Goal: Task Accomplishment & Management: Use online tool/utility

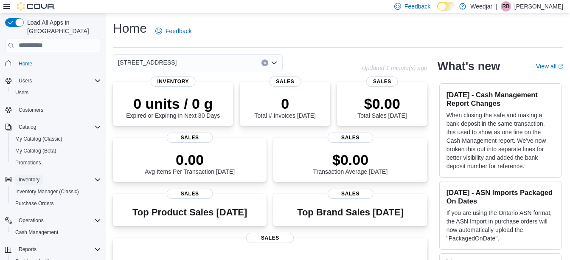
click at [33, 176] on span "Inventory" at bounding box center [29, 179] width 21 height 7
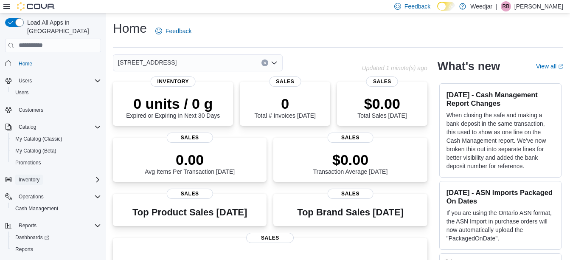
click at [35, 174] on span "Inventory" at bounding box center [29, 179] width 21 height 10
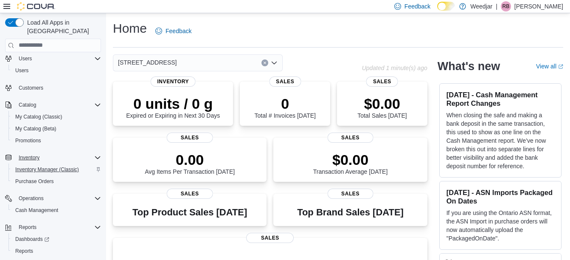
scroll to position [34, 0]
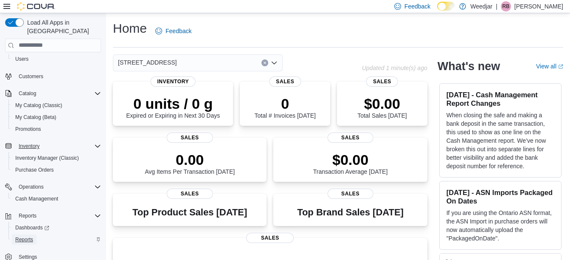
click at [29, 236] on span "Reports" at bounding box center [24, 239] width 18 height 7
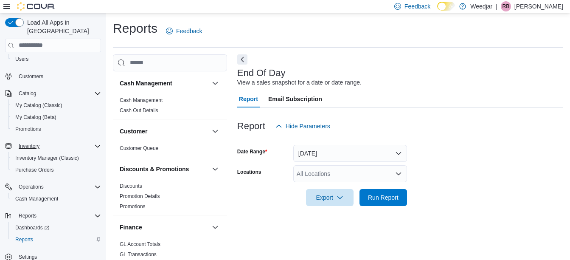
scroll to position [13, 0]
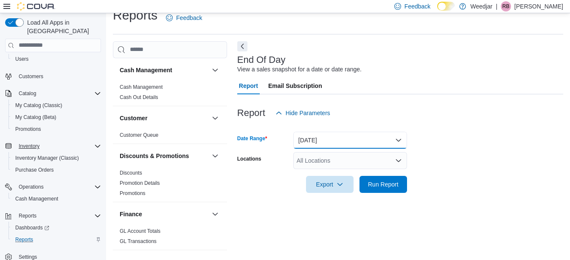
click at [321, 144] on button "[DATE]" at bounding box center [350, 140] width 114 height 17
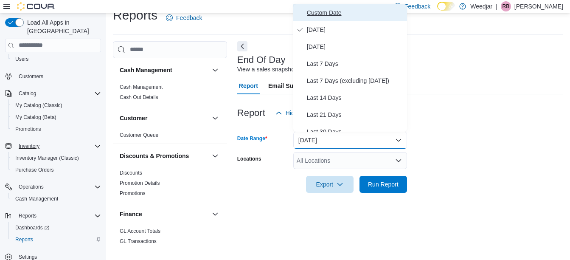
click at [308, 12] on span "Custom Date" at bounding box center [355, 13] width 97 height 10
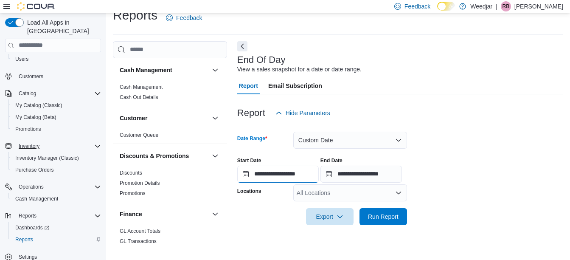
click at [244, 172] on input "**********" at bounding box center [278, 174] width 82 height 17
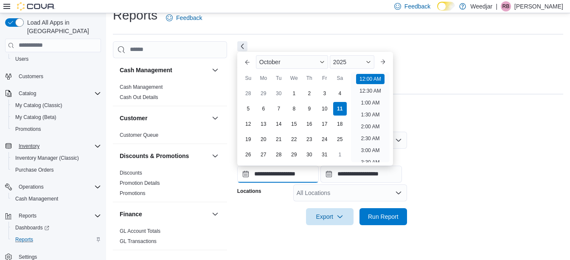
scroll to position [26, 0]
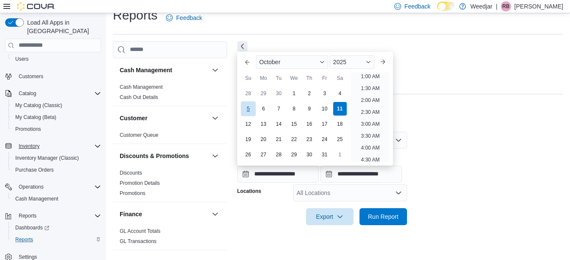
click at [246, 111] on div "5" at bounding box center [248, 108] width 15 height 15
type input "**********"
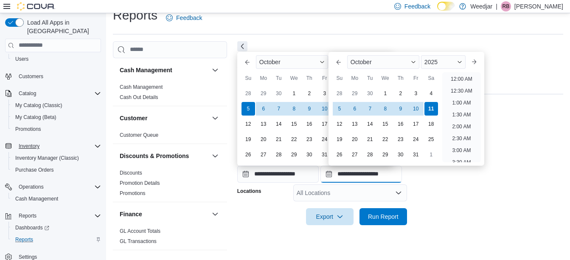
click at [336, 174] on input "**********" at bounding box center [362, 174] width 82 height 17
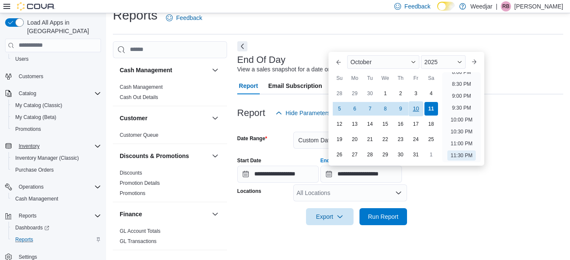
click at [414, 108] on div "10" at bounding box center [415, 108] width 15 height 15
type input "**********"
click at [453, 214] on form "**********" at bounding box center [400, 173] width 326 height 104
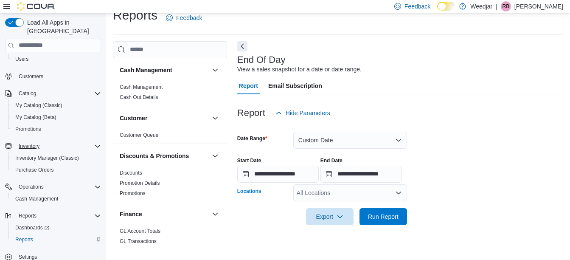
click at [318, 196] on div "All Locations" at bounding box center [350, 192] width 114 height 17
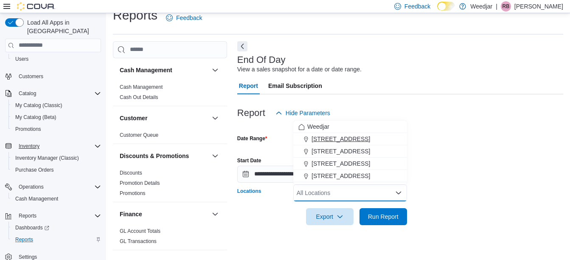
click at [327, 141] on span "[STREET_ADDRESS]" at bounding box center [341, 139] width 59 height 8
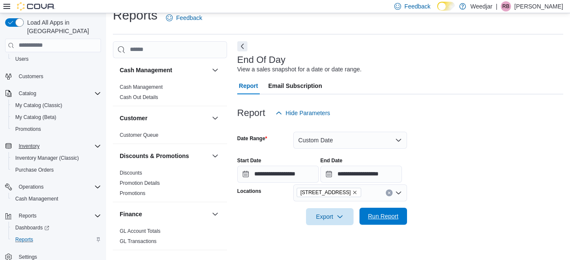
click at [375, 218] on span "Run Report" at bounding box center [383, 216] width 31 height 8
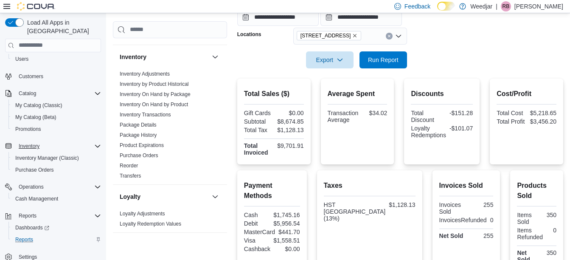
scroll to position [170, 0]
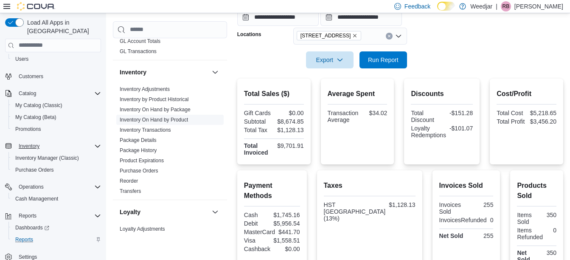
click at [156, 119] on link "Inventory On Hand by Product" at bounding box center [154, 120] width 68 height 6
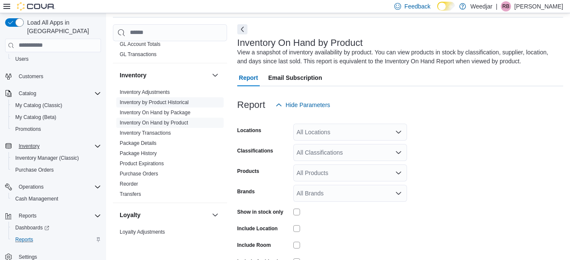
scroll to position [28, 0]
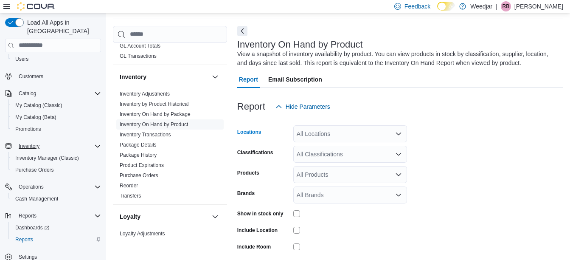
click at [382, 138] on div "All Locations" at bounding box center [350, 133] width 114 height 17
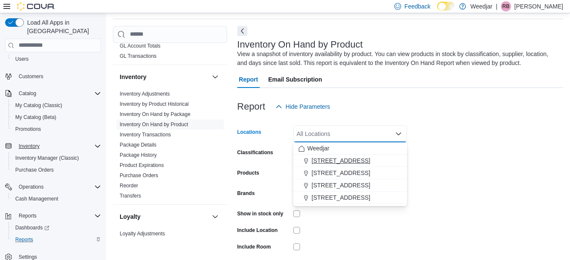
click at [364, 157] on span "[STREET_ADDRESS]" at bounding box center [341, 160] width 59 height 8
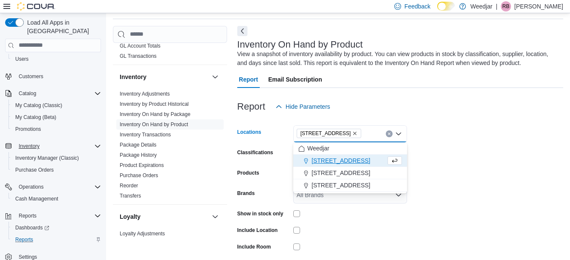
drag, startPoint x: 464, startPoint y: 147, endPoint x: 415, endPoint y: 150, distance: 48.9
click at [463, 149] on form "Locations [STREET_ADDRESS] Selected. [STREET_ADDRESS] Press Backspace to delete…" at bounding box center [400, 204] width 326 height 178
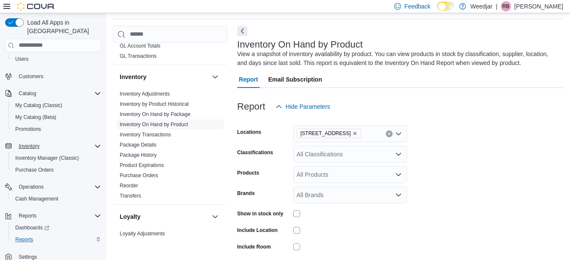
click at [399, 157] on icon "Open list of options" at bounding box center [398, 154] width 7 height 7
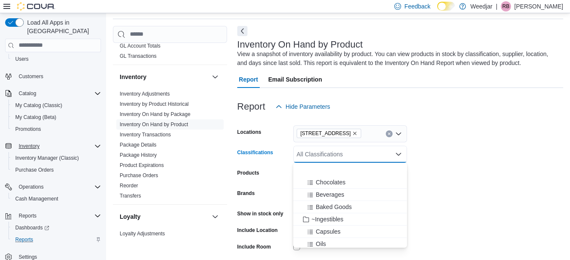
scroll to position [127, 0]
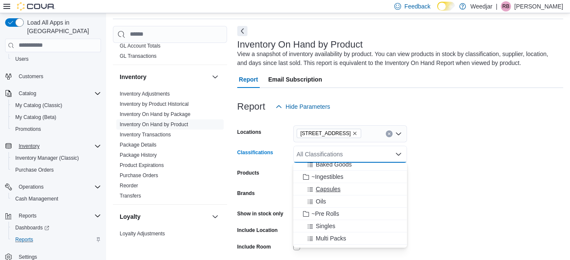
click at [341, 187] on div "Capsules" at bounding box center [350, 189] width 104 height 8
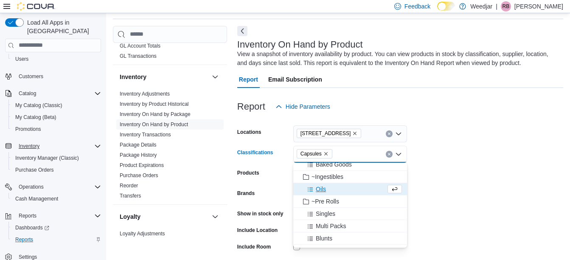
click at [341, 188] on div "Oils" at bounding box center [341, 189] width 87 height 8
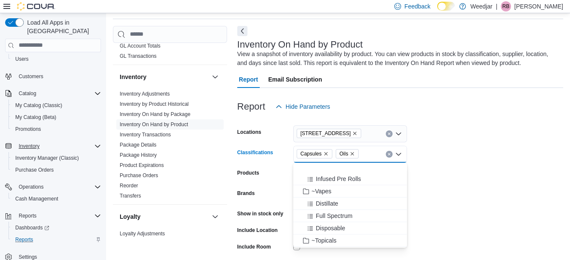
scroll to position [297, 0]
click at [328, 217] on span "Creams" at bounding box center [326, 216] width 21 height 8
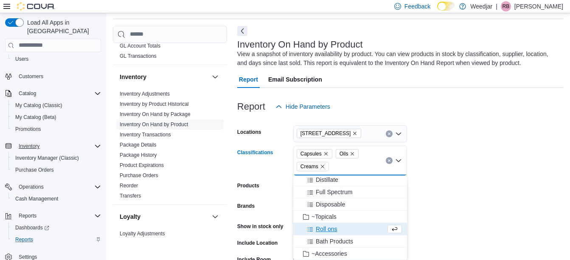
click at [343, 223] on button "Roll ons" at bounding box center [350, 229] width 114 height 12
click at [343, 225] on span "Bath Products" at bounding box center [334, 229] width 37 height 8
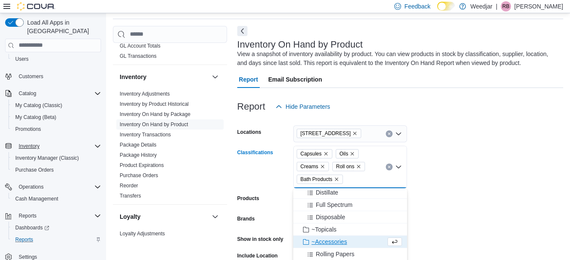
click at [456, 198] on form "Locations [STREET_ADDRESS] Classifications Capsules Oils Creams Roll ons Bath P…" at bounding box center [400, 217] width 326 height 204
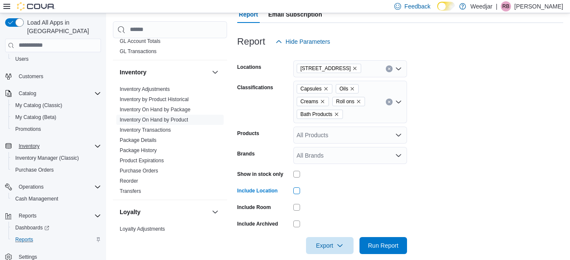
scroll to position [104, 0]
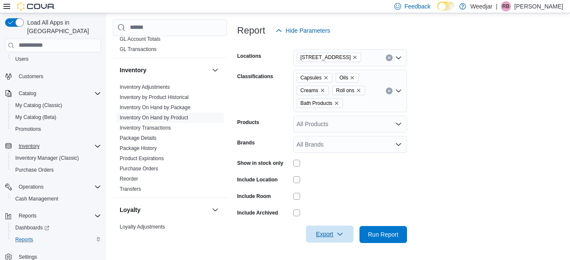
click at [328, 229] on span "Export" at bounding box center [329, 233] width 37 height 17
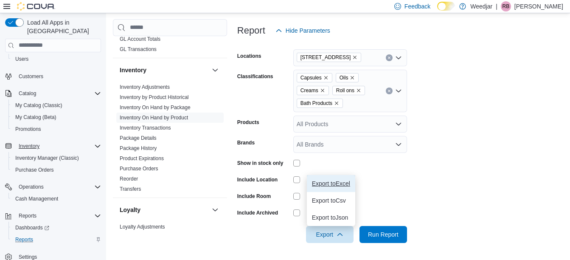
click at [335, 184] on span "Export to Excel" at bounding box center [331, 183] width 38 height 7
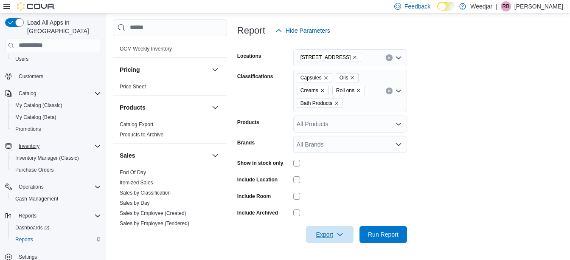
scroll to position [425, 0]
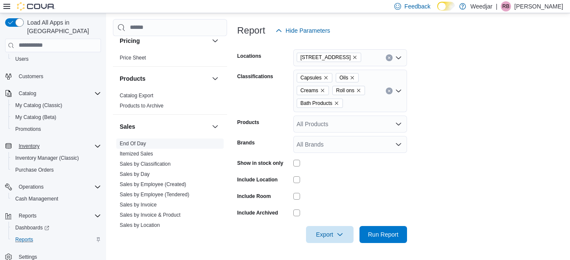
click at [140, 142] on link "End Of Day" at bounding box center [133, 144] width 26 height 6
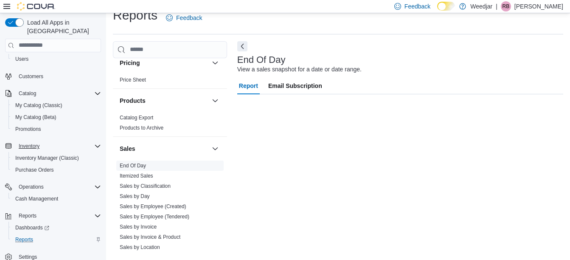
scroll to position [13, 0]
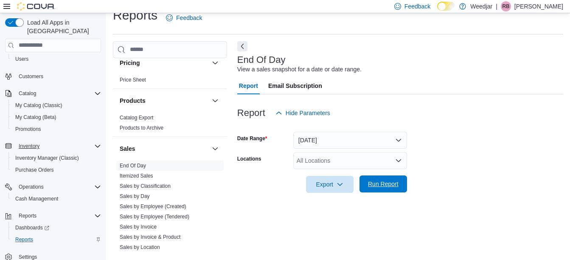
click at [372, 186] on span "Run Report" at bounding box center [383, 184] width 31 height 8
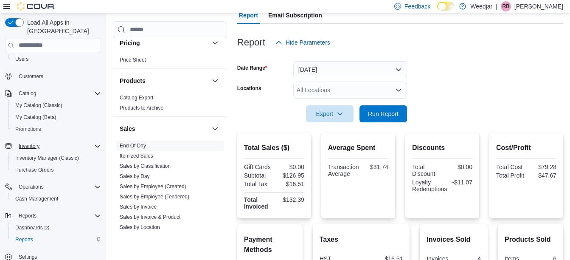
scroll to position [234, 0]
